Goal: Information Seeking & Learning: Learn about a topic

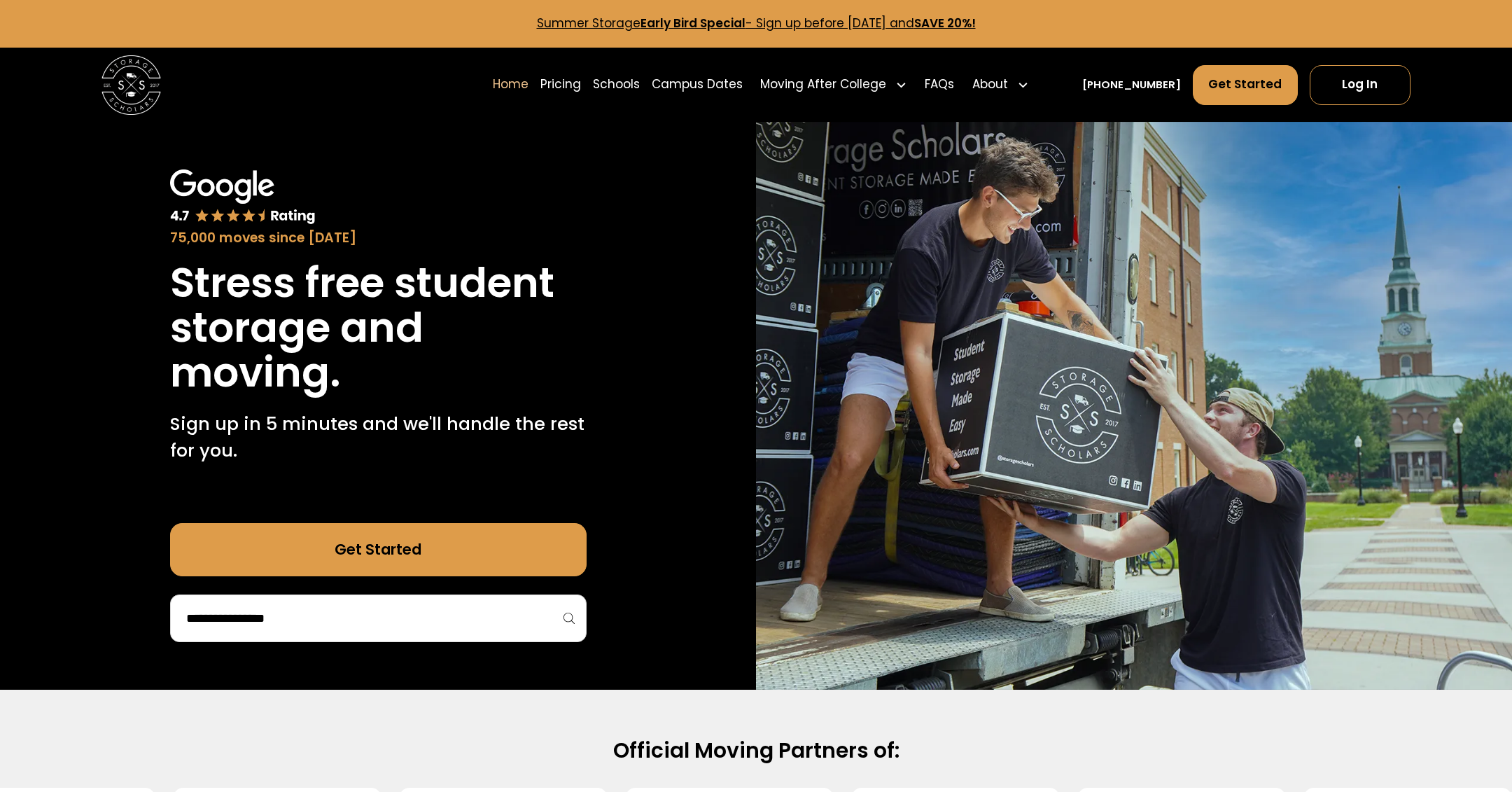
click at [528, 104] on link "Home" at bounding box center [511, 84] width 35 height 42
click at [581, 89] on link "Pricing" at bounding box center [560, 84] width 40 height 42
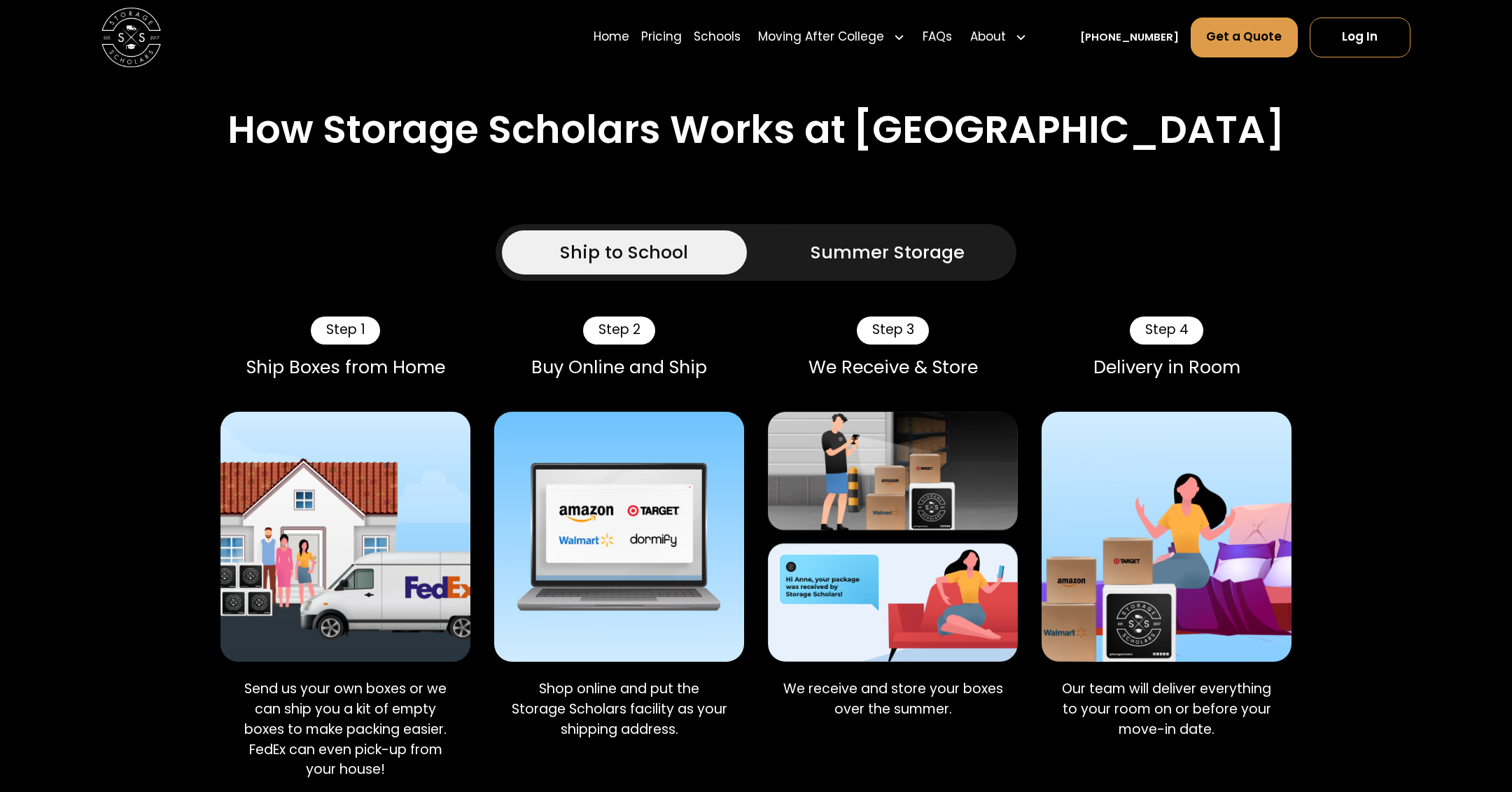
scroll to position [744, 0]
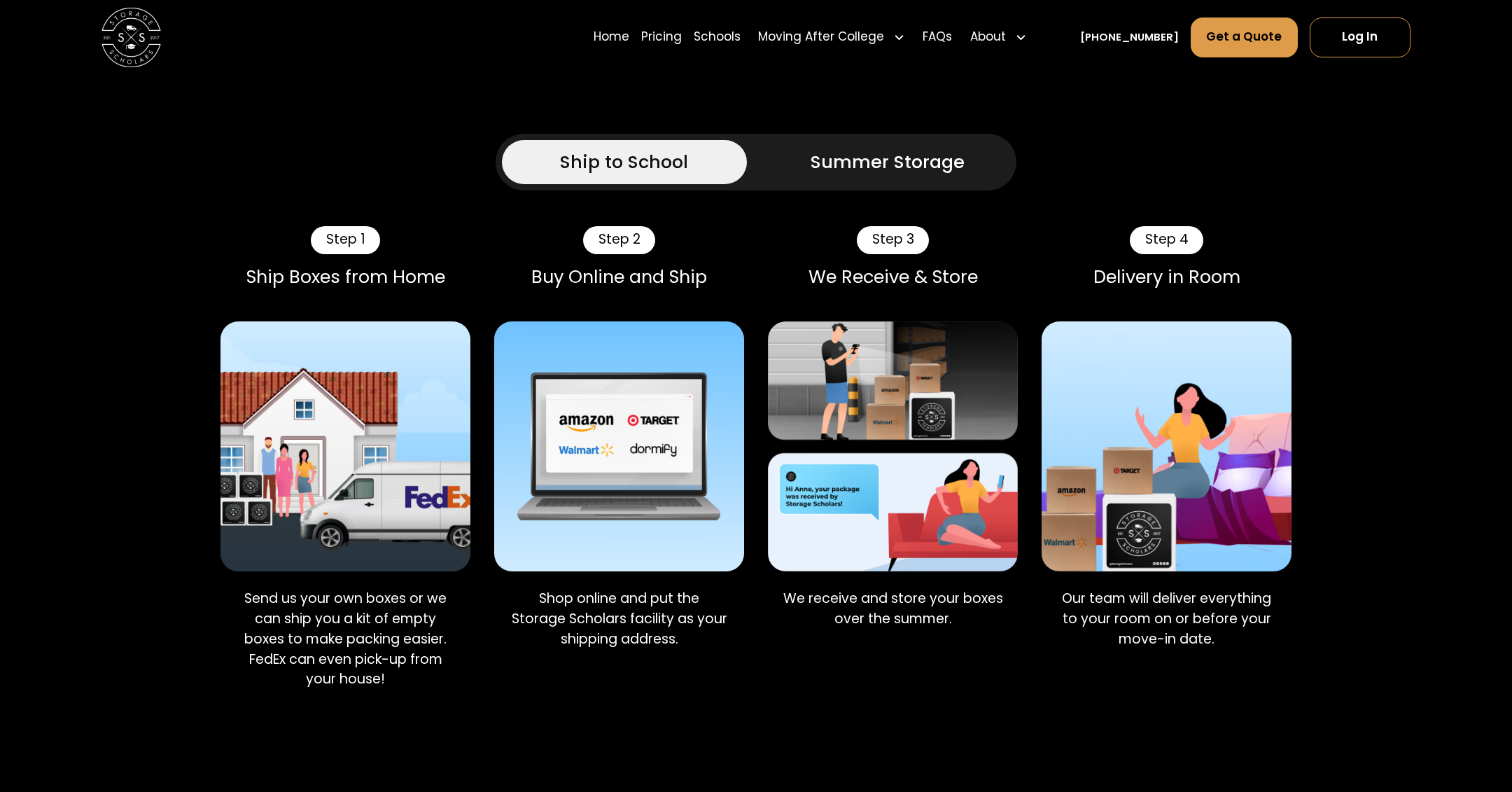
click at [825, 157] on div "Summer Storage" at bounding box center [887, 162] width 154 height 27
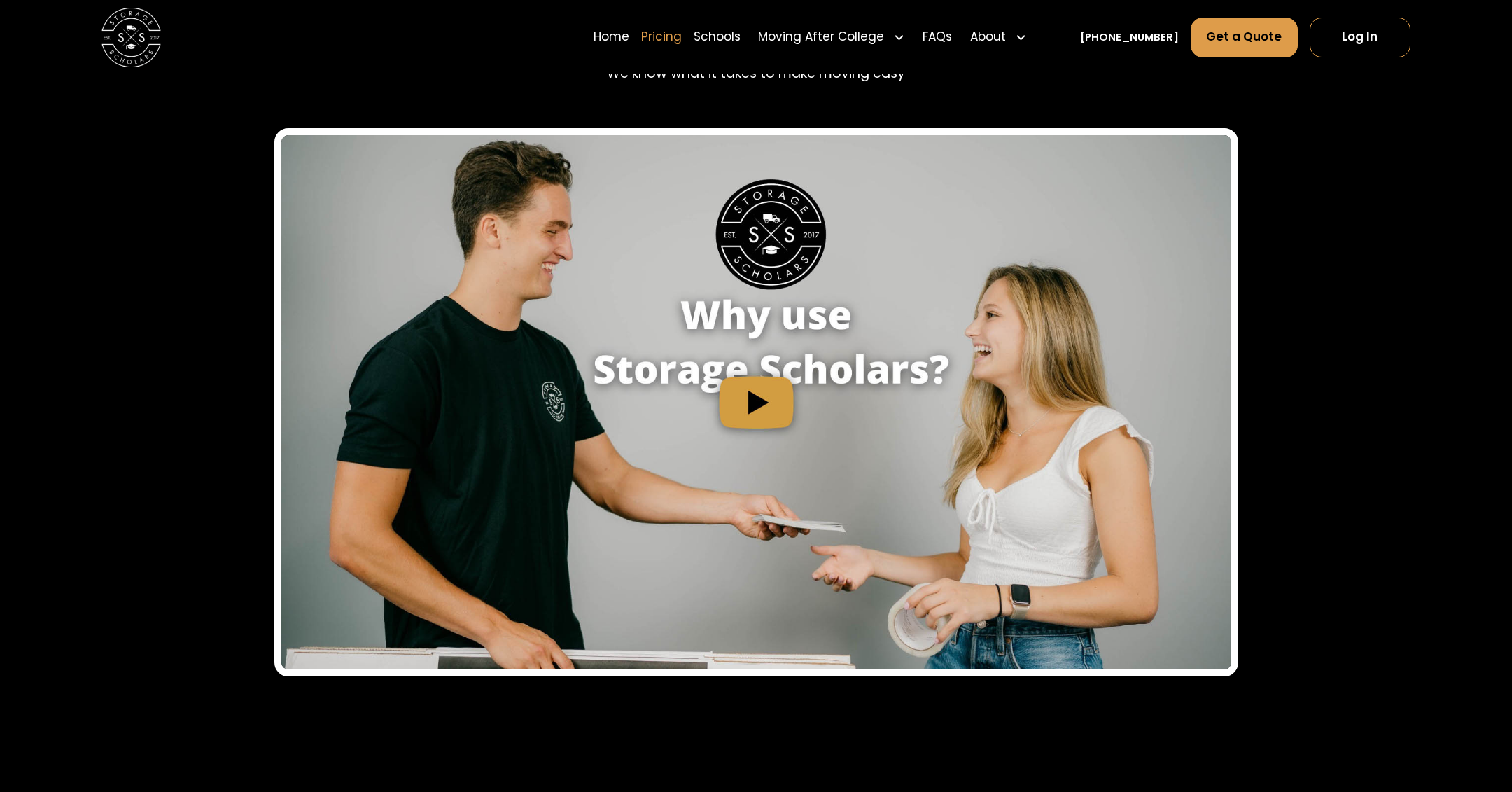
click at [682, 26] on link "Pricing" at bounding box center [661, 37] width 40 height 42
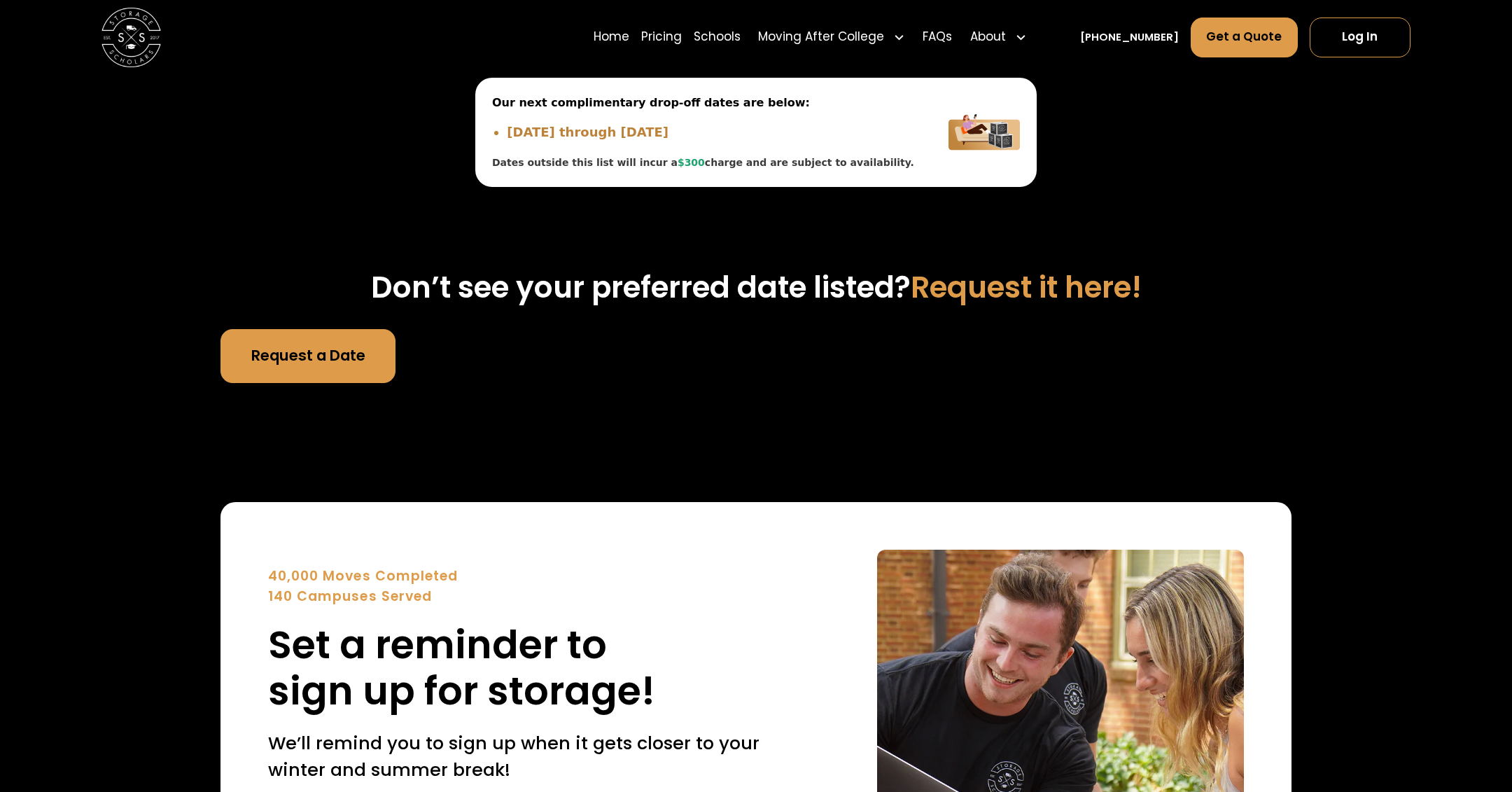
scroll to position [5570, 0]
